Goal: Information Seeking & Learning: Learn about a topic

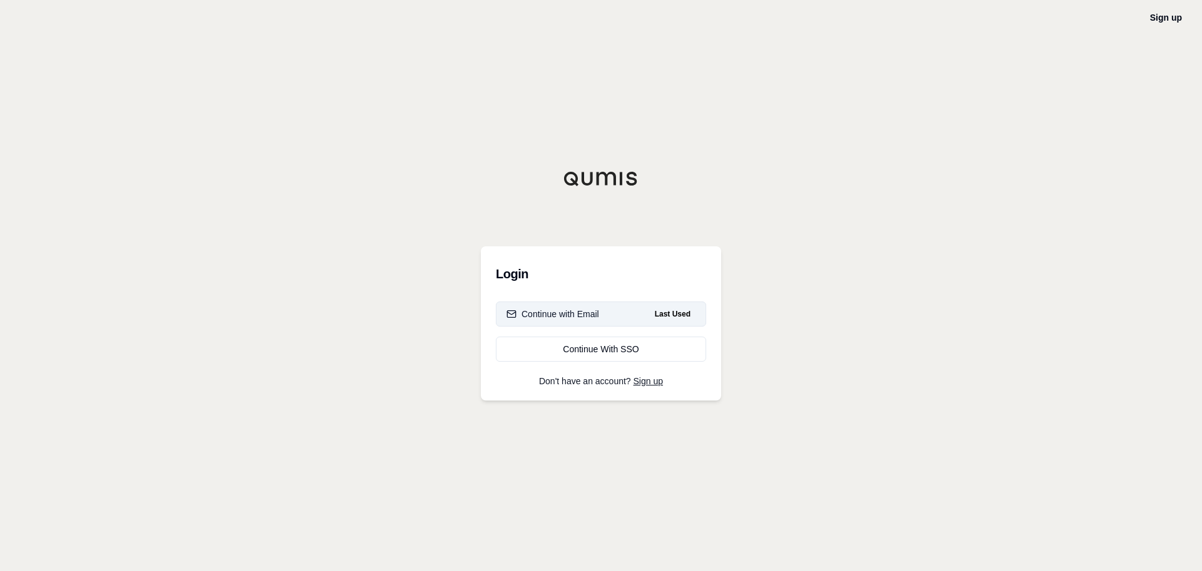
click at [571, 316] on div "Continue with Email" at bounding box center [553, 314] width 93 height 13
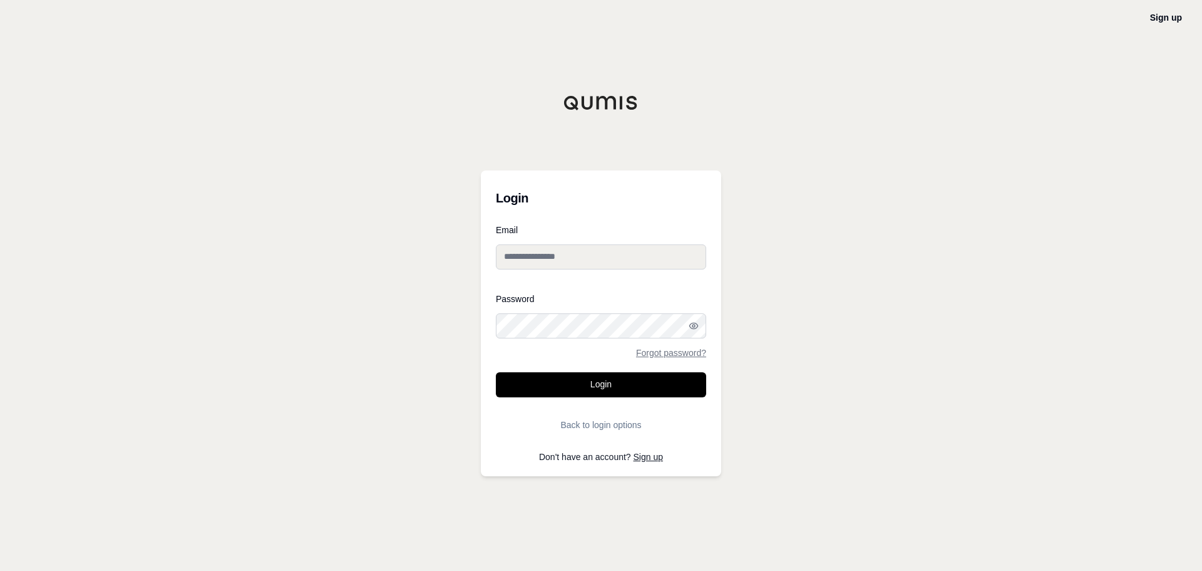
type input "**********"
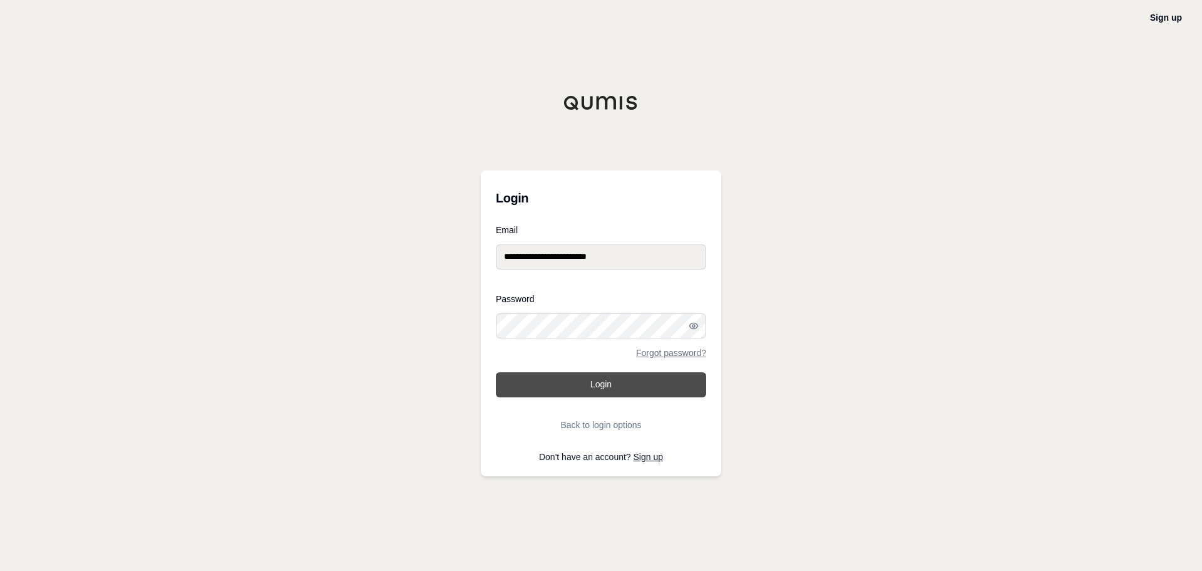
click at [604, 382] on button "Login" at bounding box center [601, 384] width 210 height 25
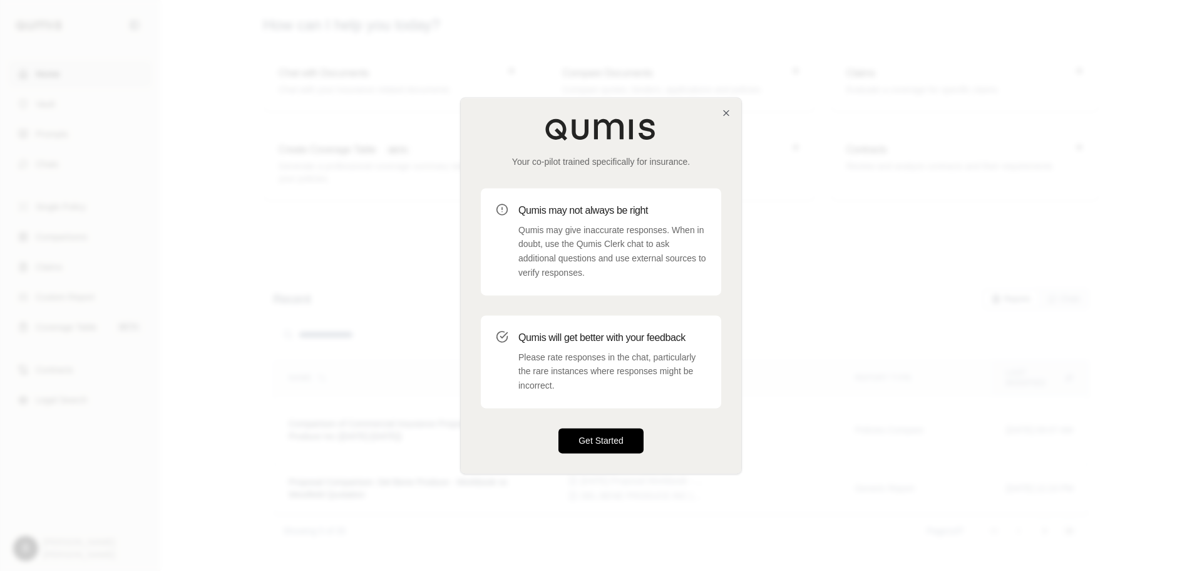
click at [616, 437] on button "Get Started" at bounding box center [601, 440] width 85 height 25
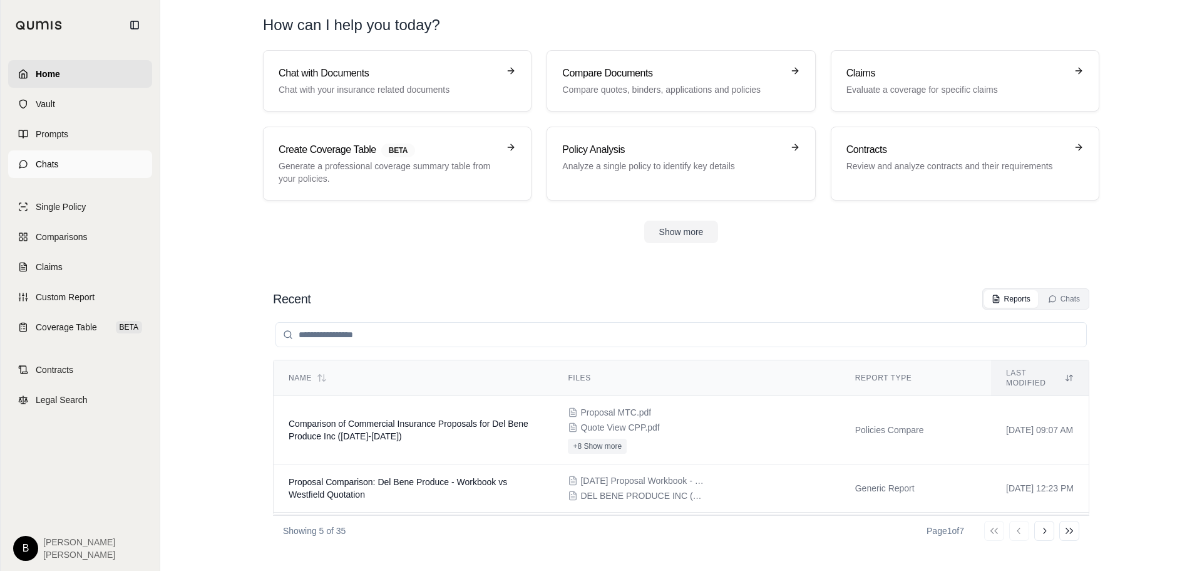
click at [63, 165] on link "Chats" at bounding box center [80, 164] width 144 height 28
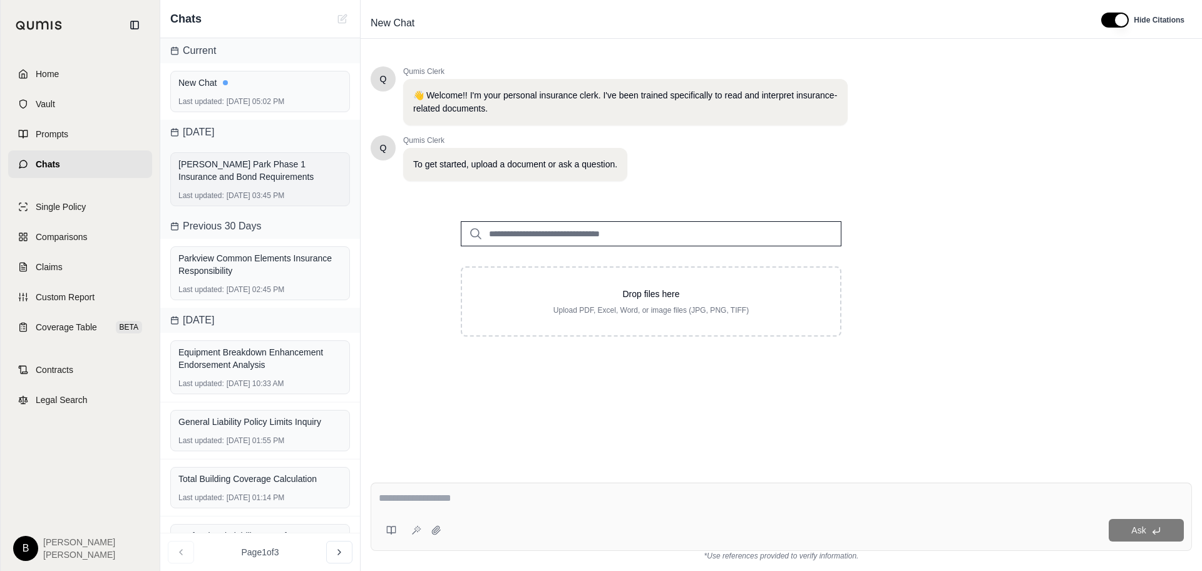
click at [269, 162] on div "[PERSON_NAME] Park Phase 1 Insurance and Bond Requirements" at bounding box center [259, 170] width 163 height 25
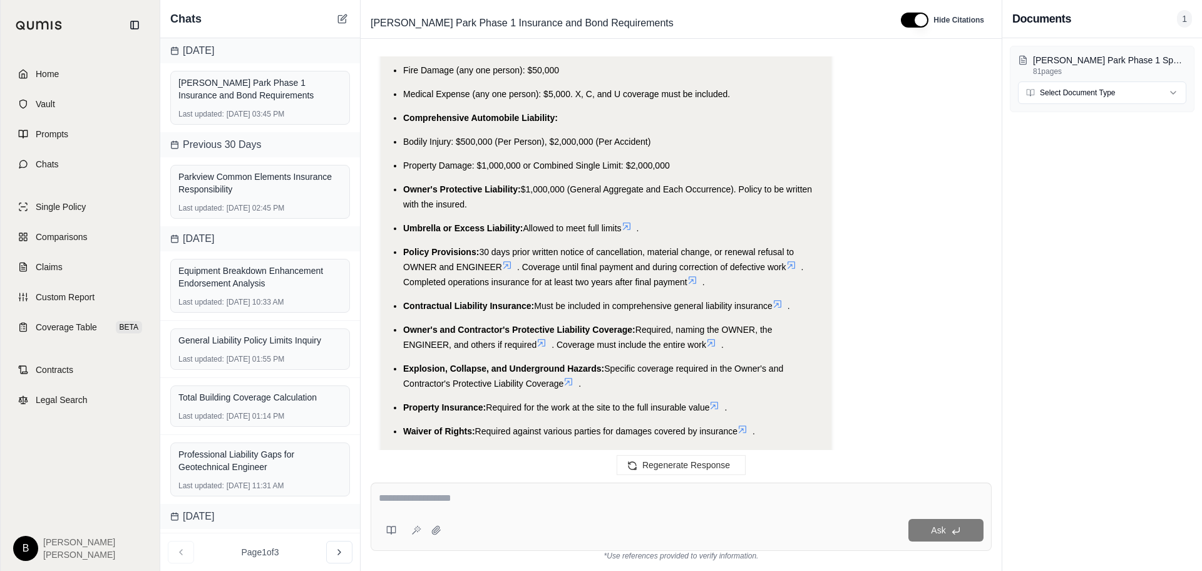
scroll to position [2167, 0]
click at [633, 247] on li "Policy Provisions: 30 days prior written notice of cancellation, material chang…" at bounding box center [612, 269] width 418 height 45
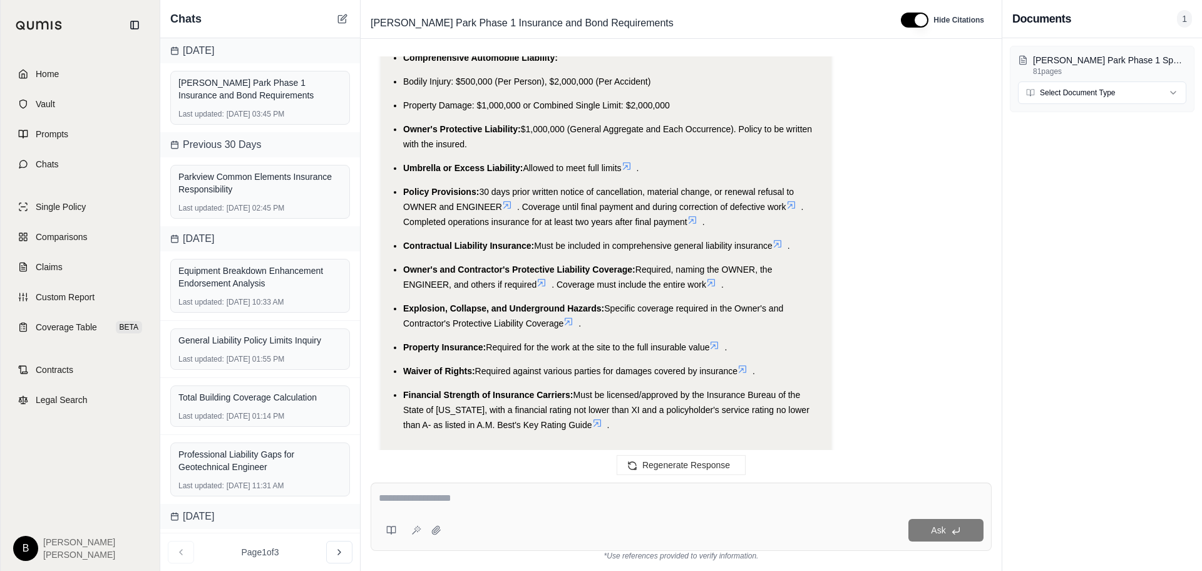
click at [632, 161] on icon at bounding box center [627, 166] width 10 height 10
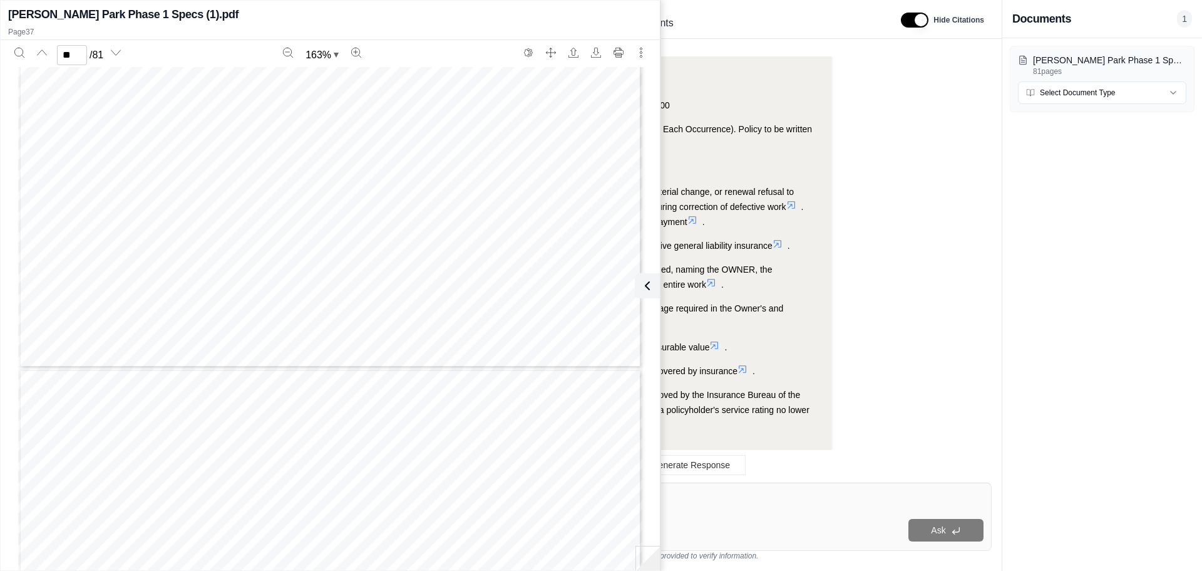
scroll to position [30467, 0]
type input "**"
click at [648, 282] on icon at bounding box center [645, 285] width 15 height 15
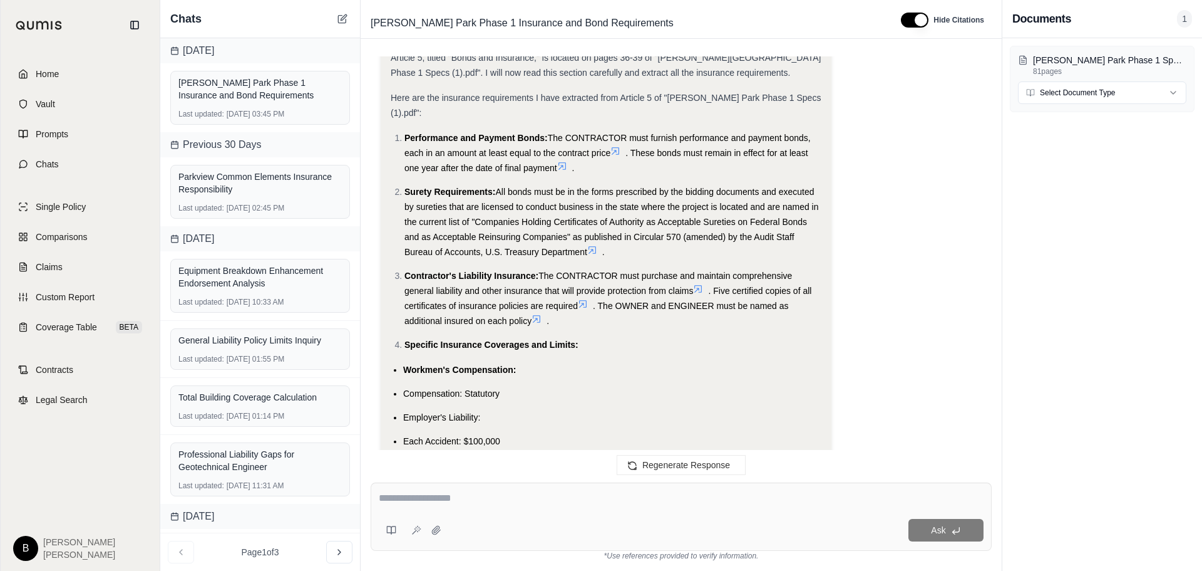
scroll to position [413, 0]
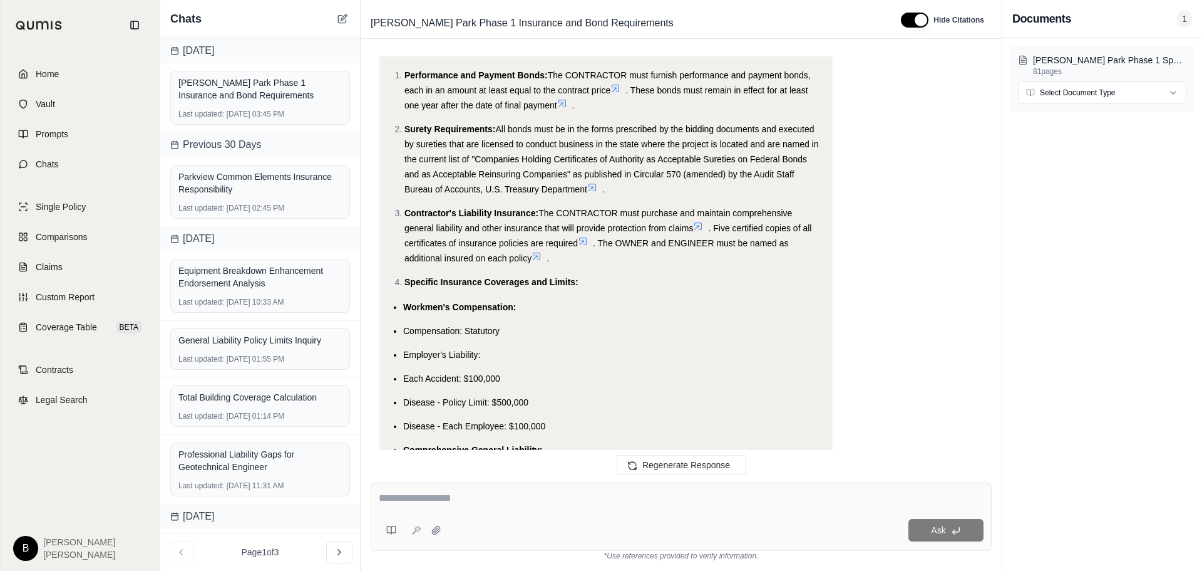
click at [700, 221] on icon at bounding box center [698, 226] width 10 height 10
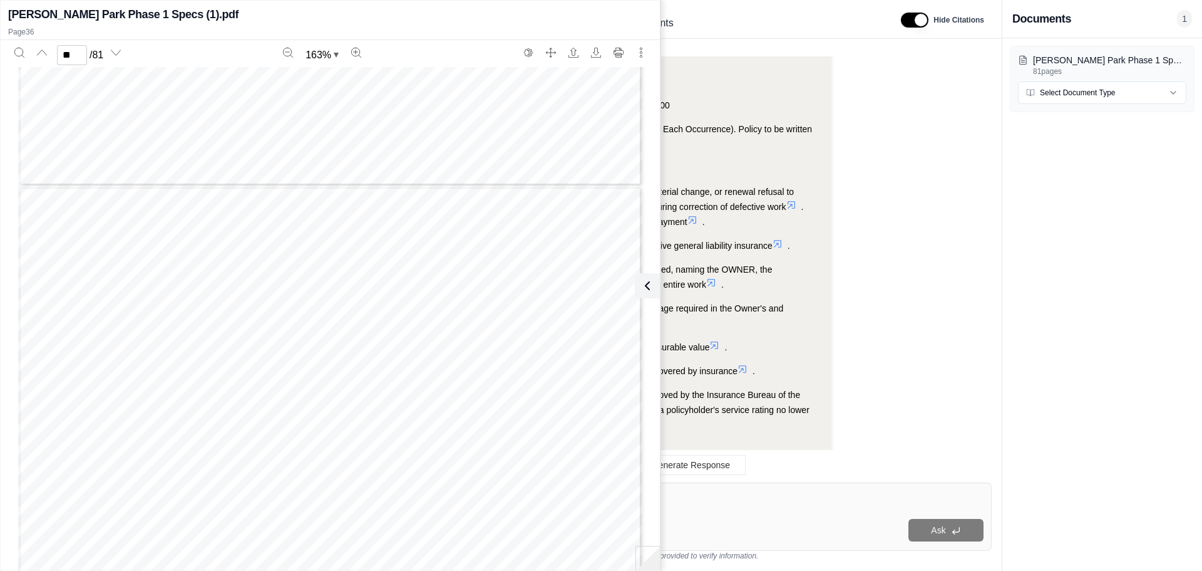
scroll to position [50890, 0]
type input "**"
click at [645, 288] on icon at bounding box center [645, 285] width 15 height 15
